Goal: Navigation & Orientation: Find specific page/section

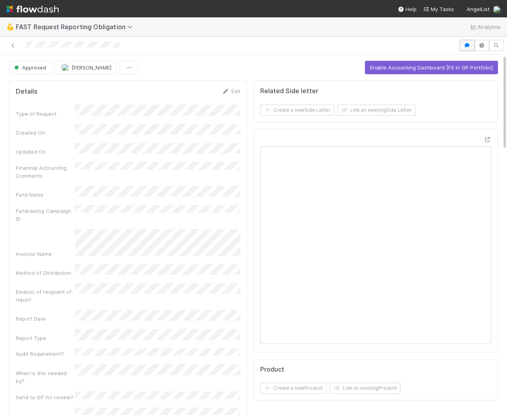
click at [466, 44] on icon "button" at bounding box center [467, 45] width 8 height 5
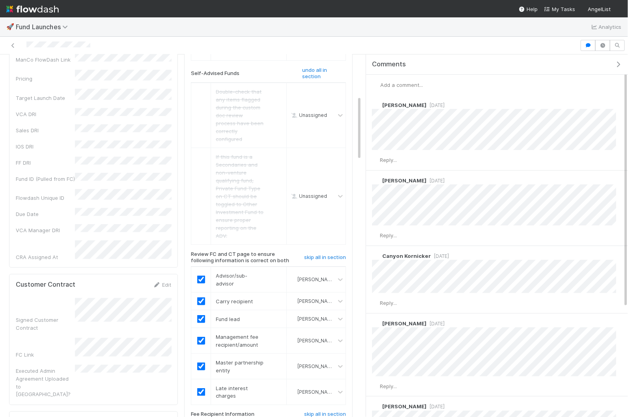
scroll to position [342, 0]
